Goal: Transaction & Acquisition: Purchase product/service

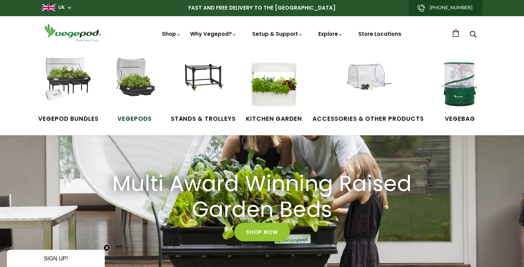
click at [153, 82] on img at bounding box center [135, 84] width 52 height 52
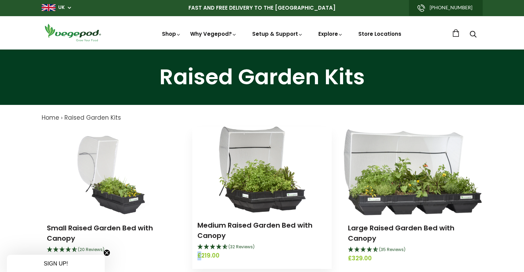
drag, startPoint x: 197, startPoint y: 256, endPoint x: 201, endPoint y: 257, distance: 3.7
click at [201, 257] on span "£219.00" at bounding box center [261, 256] width 129 height 9
copy span "£"
